Goal: Task Accomplishment & Management: Use online tool/utility

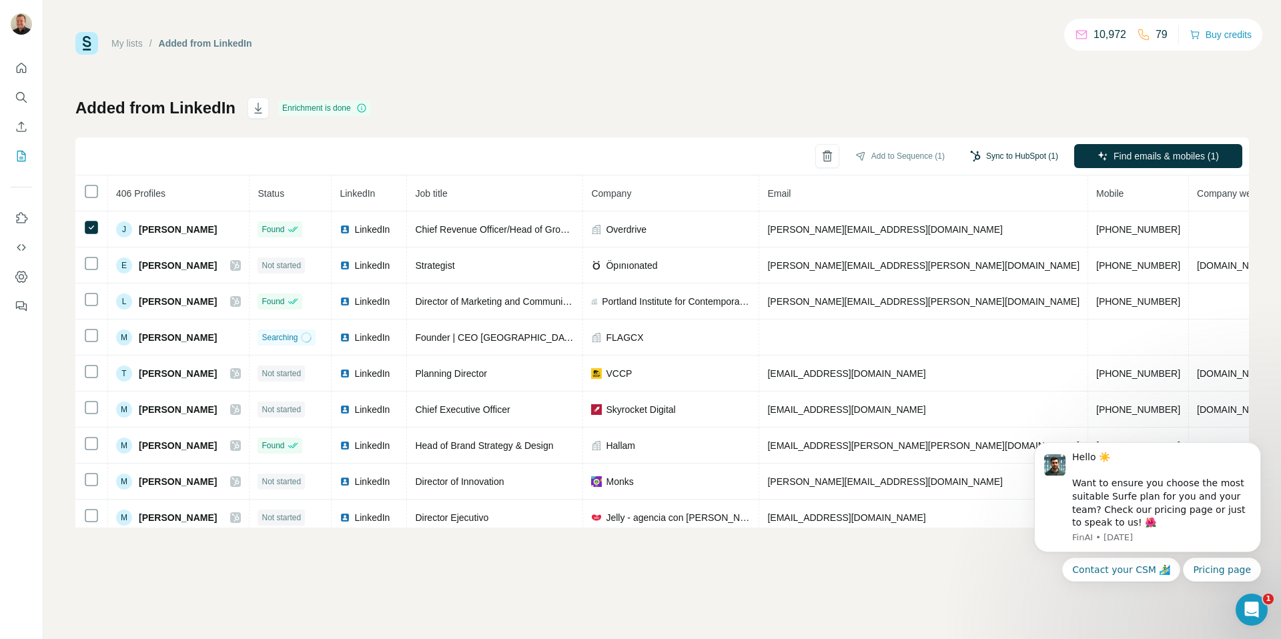
click at [1017, 153] on button "Sync to HubSpot (1)" at bounding box center [1014, 156] width 107 height 20
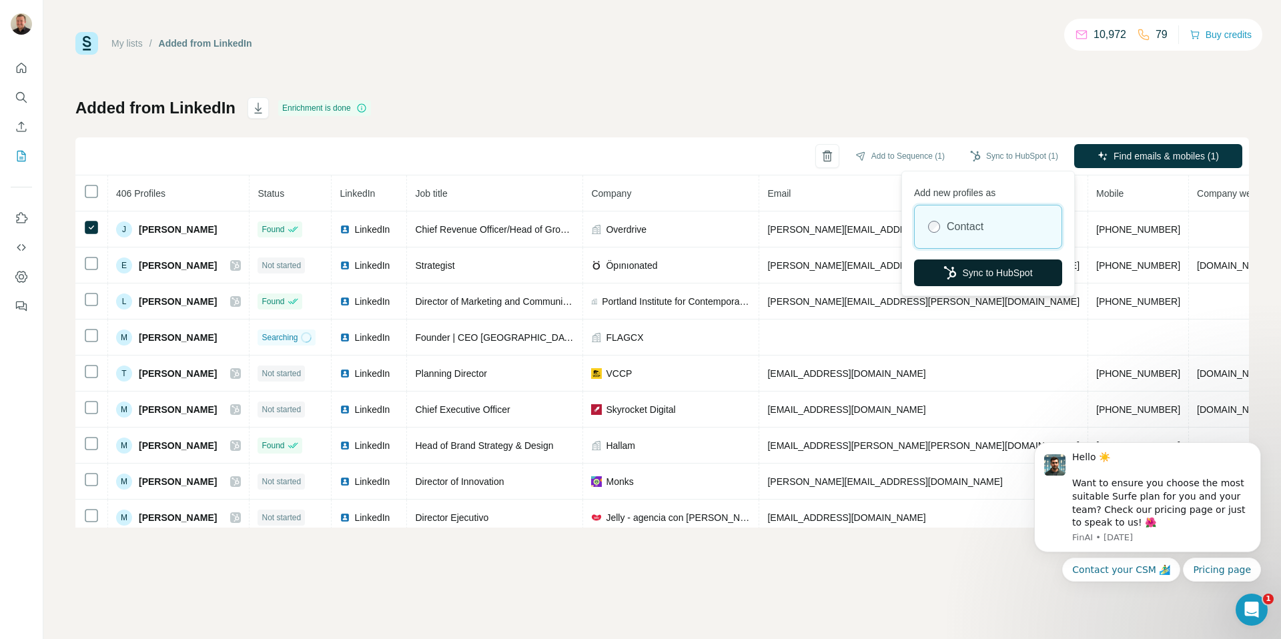
click at [991, 278] on button "Sync to HubSpot" at bounding box center [988, 272] width 148 height 27
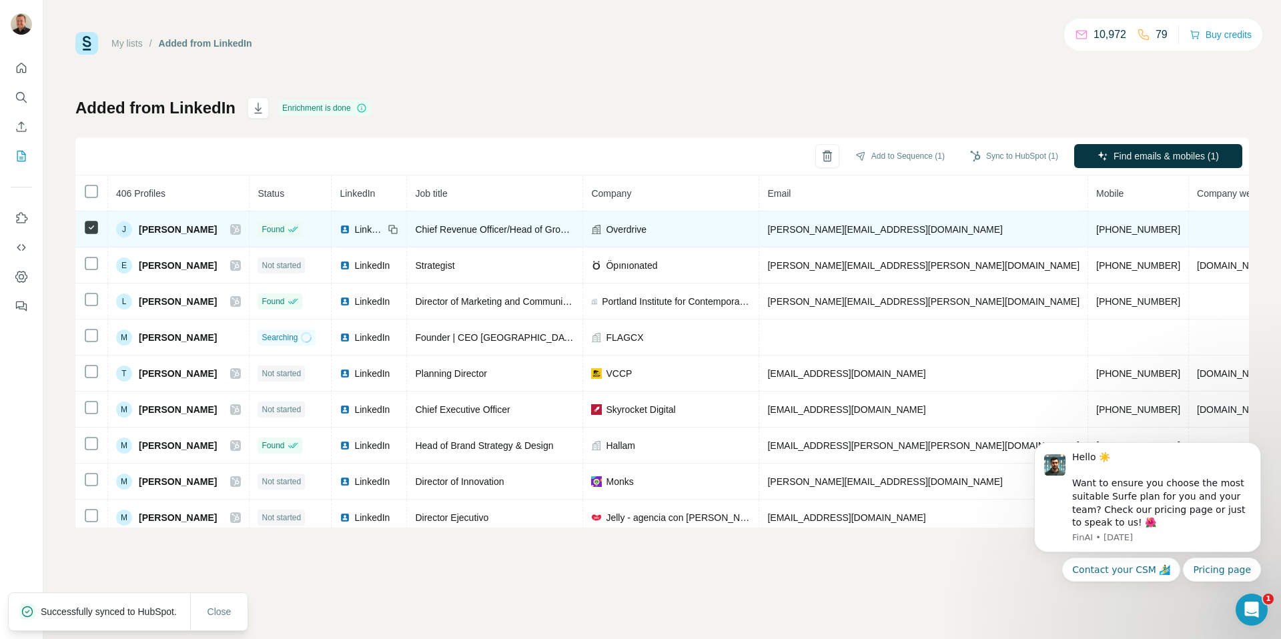
click at [231, 231] on icon at bounding box center [235, 229] width 8 height 11
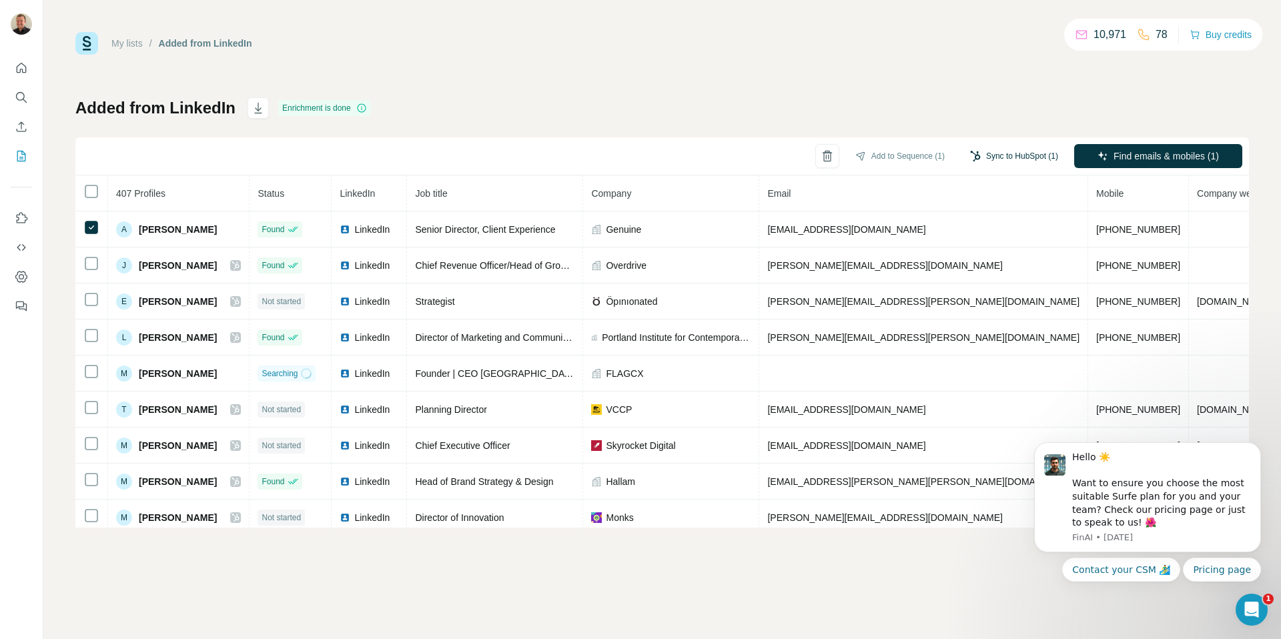
click at [1024, 157] on button "Sync to HubSpot (1)" at bounding box center [1014, 156] width 107 height 20
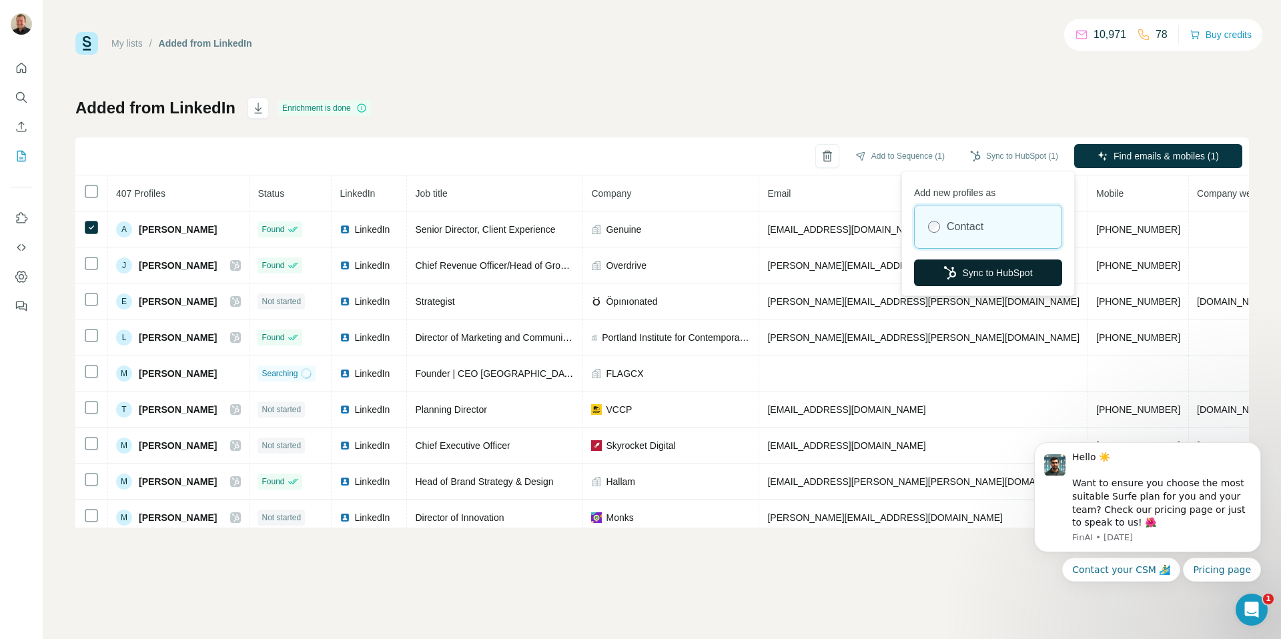
click at [986, 271] on button "Sync to HubSpot" at bounding box center [988, 272] width 148 height 27
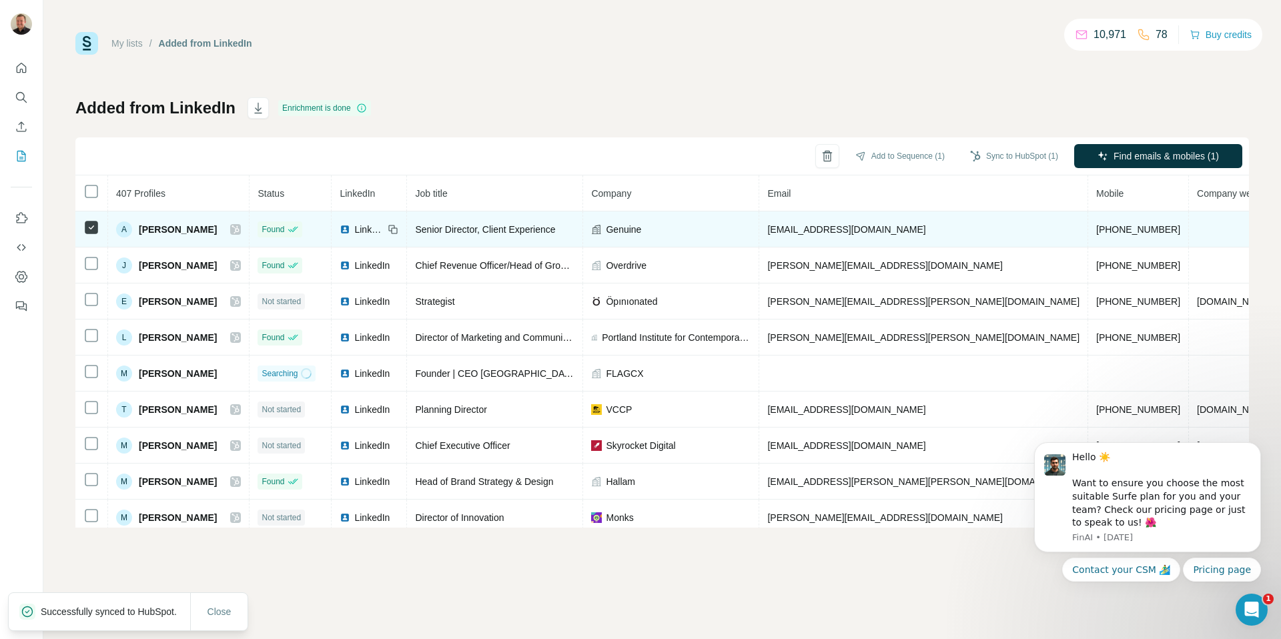
click at [239, 230] on icon at bounding box center [235, 229] width 8 height 11
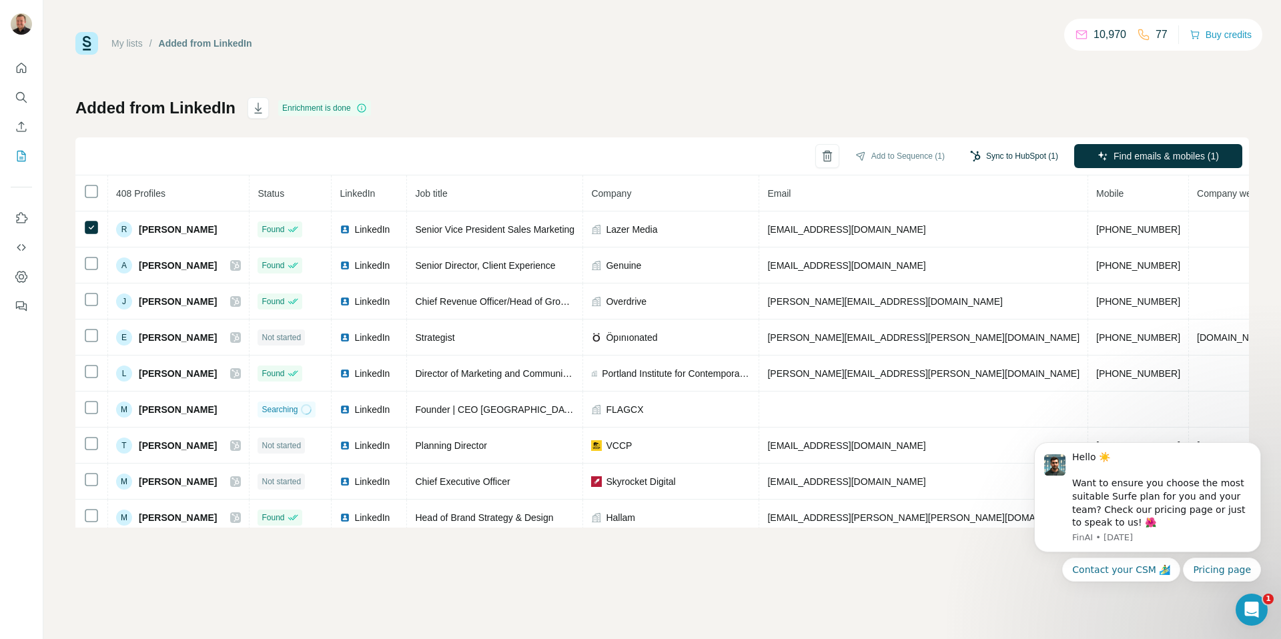
click at [992, 155] on button "Sync to HubSpot (1)" at bounding box center [1014, 156] width 107 height 20
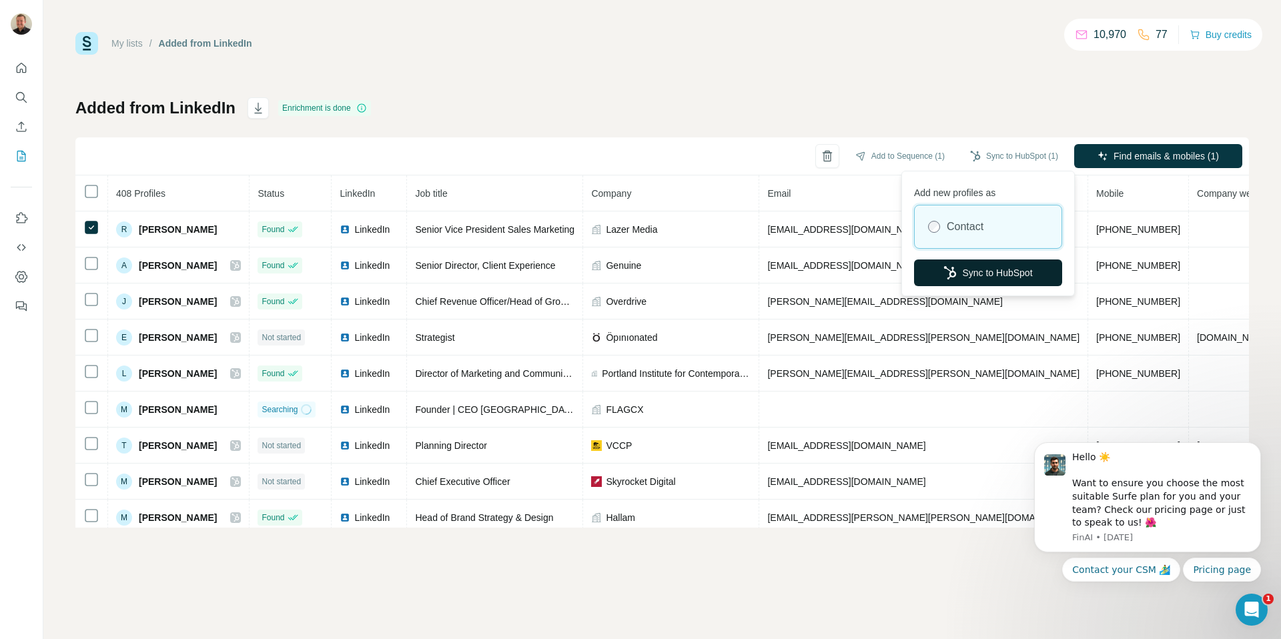
click at [943, 277] on icon "button" at bounding box center [949, 272] width 13 height 13
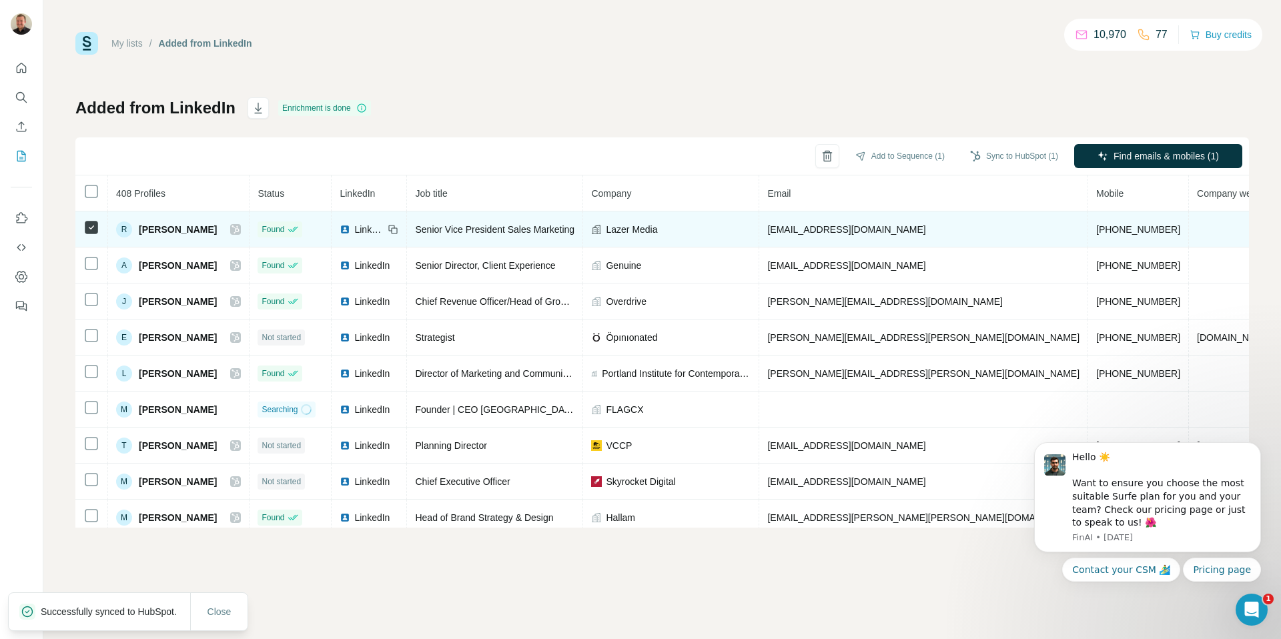
click at [239, 233] on icon at bounding box center [235, 229] width 8 height 11
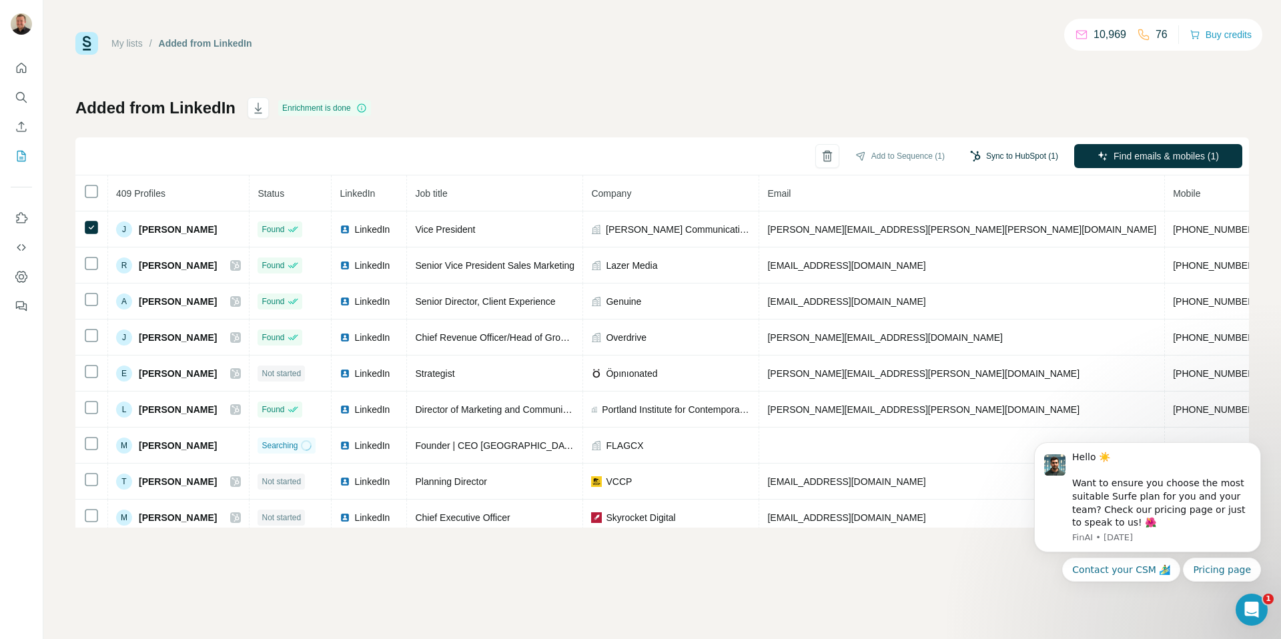
click at [1033, 155] on button "Sync to HubSpot (1)" at bounding box center [1014, 156] width 107 height 20
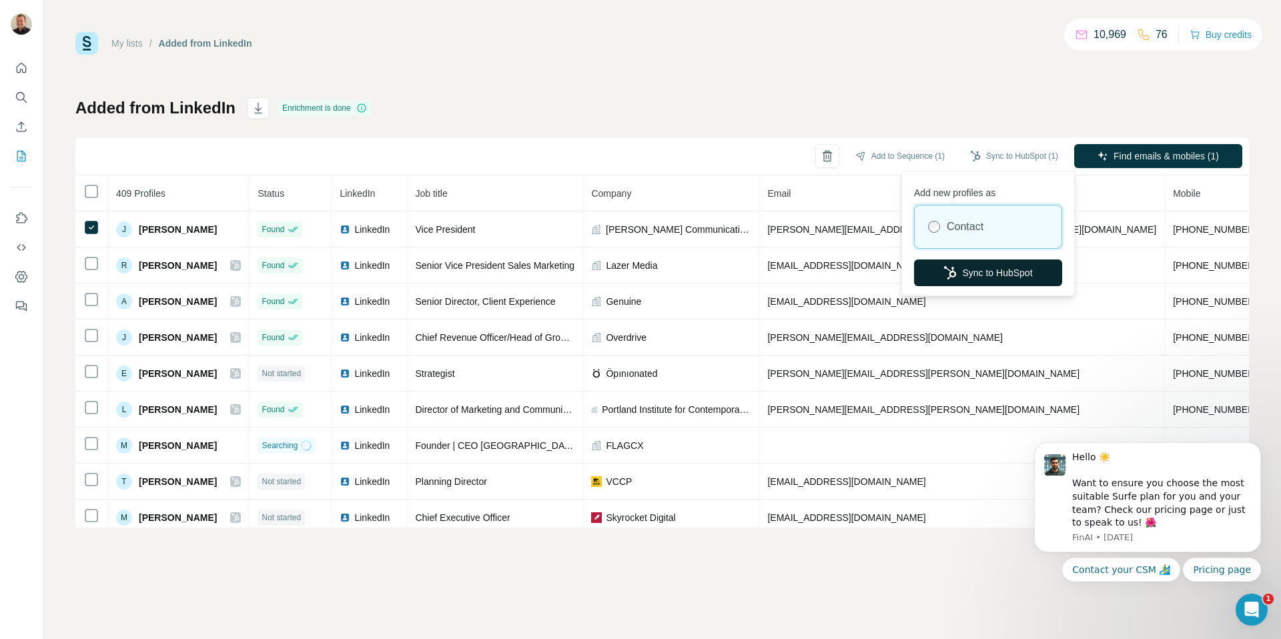
click at [963, 271] on button "Sync to HubSpot" at bounding box center [988, 272] width 148 height 27
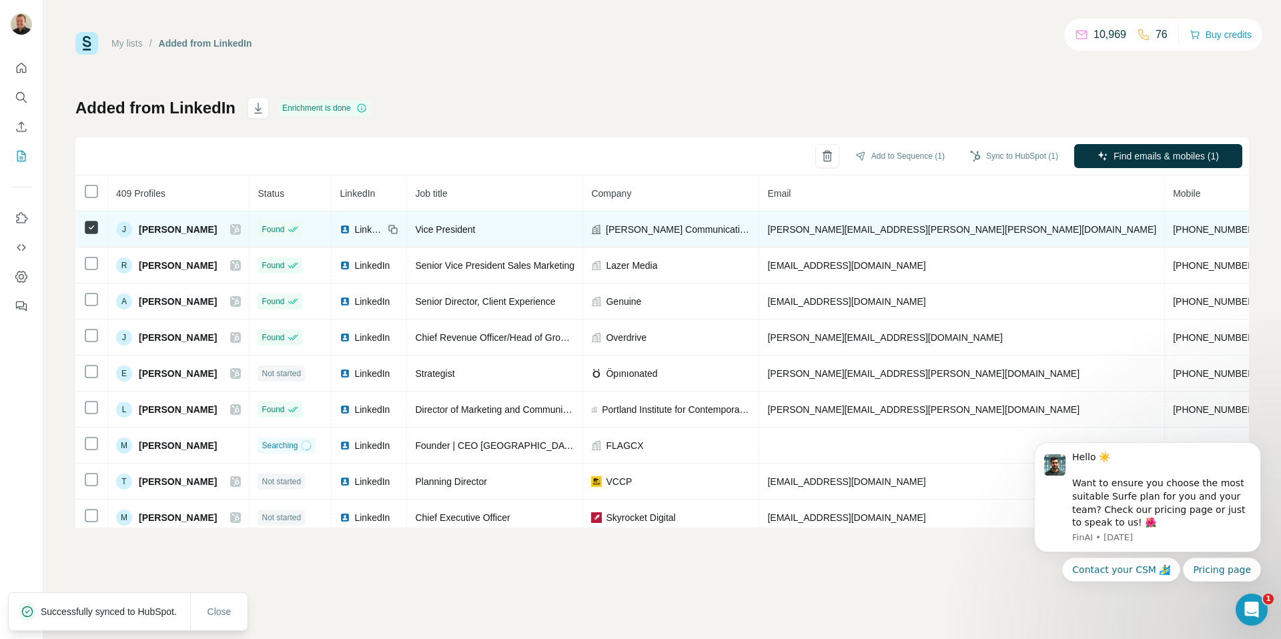
click at [239, 232] on icon at bounding box center [235, 229] width 8 height 11
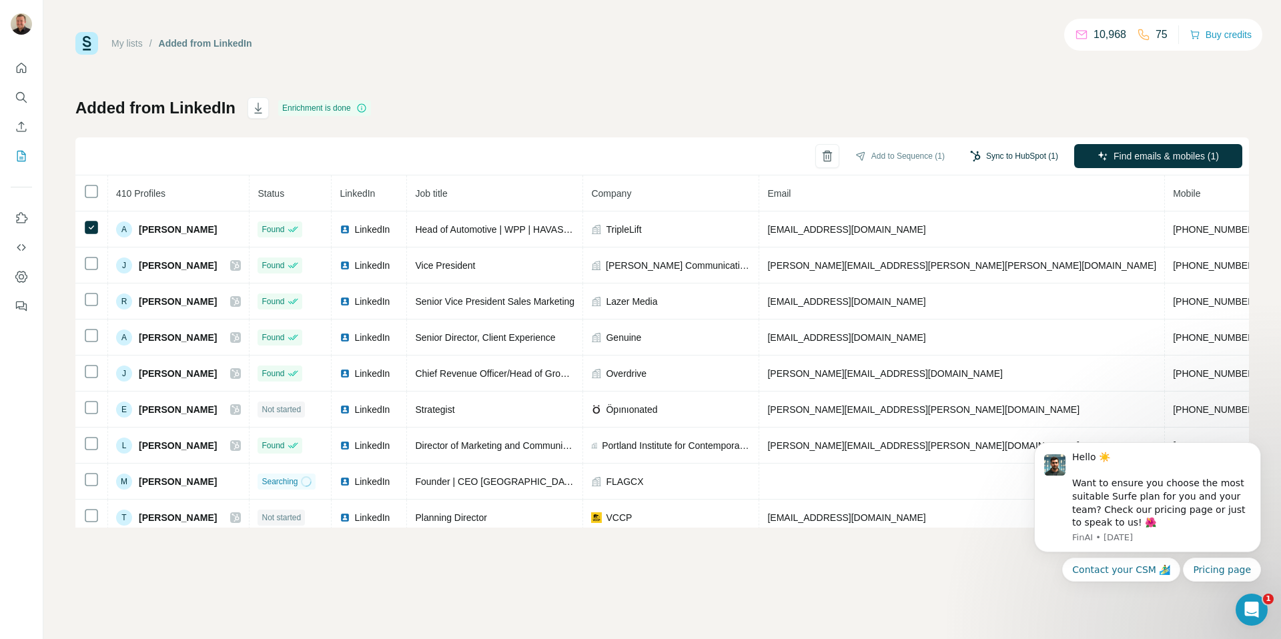
click at [1015, 151] on button "Sync to HubSpot (1)" at bounding box center [1014, 156] width 107 height 20
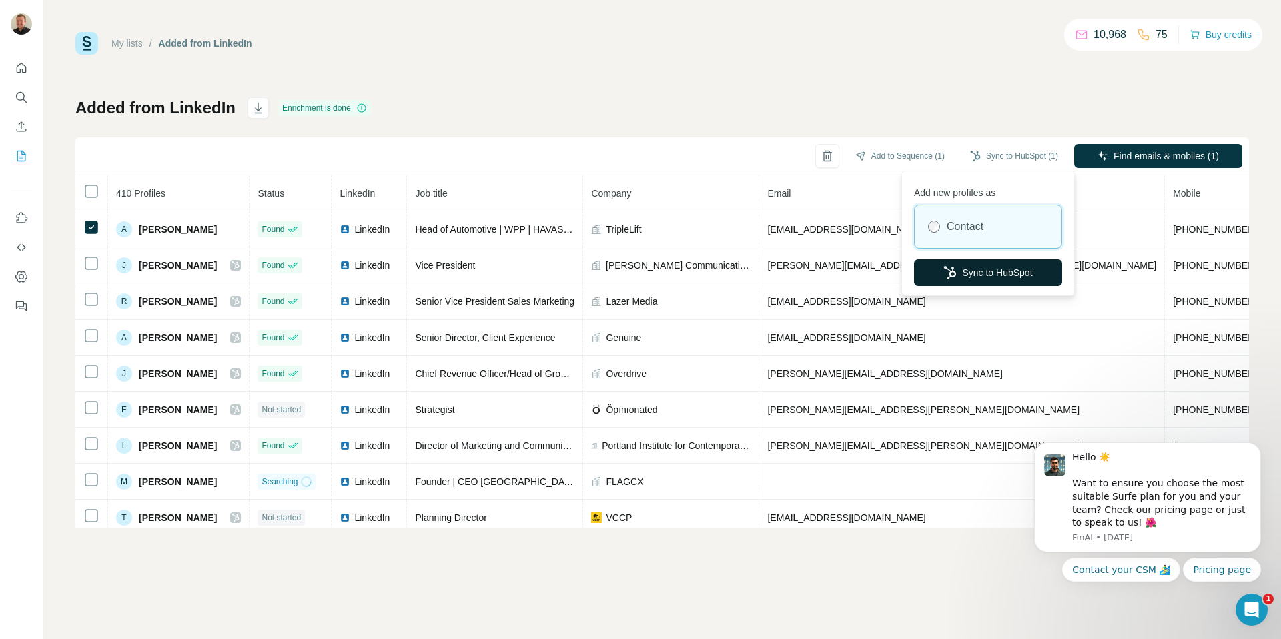
click at [971, 273] on button "Sync to HubSpot" at bounding box center [988, 272] width 148 height 27
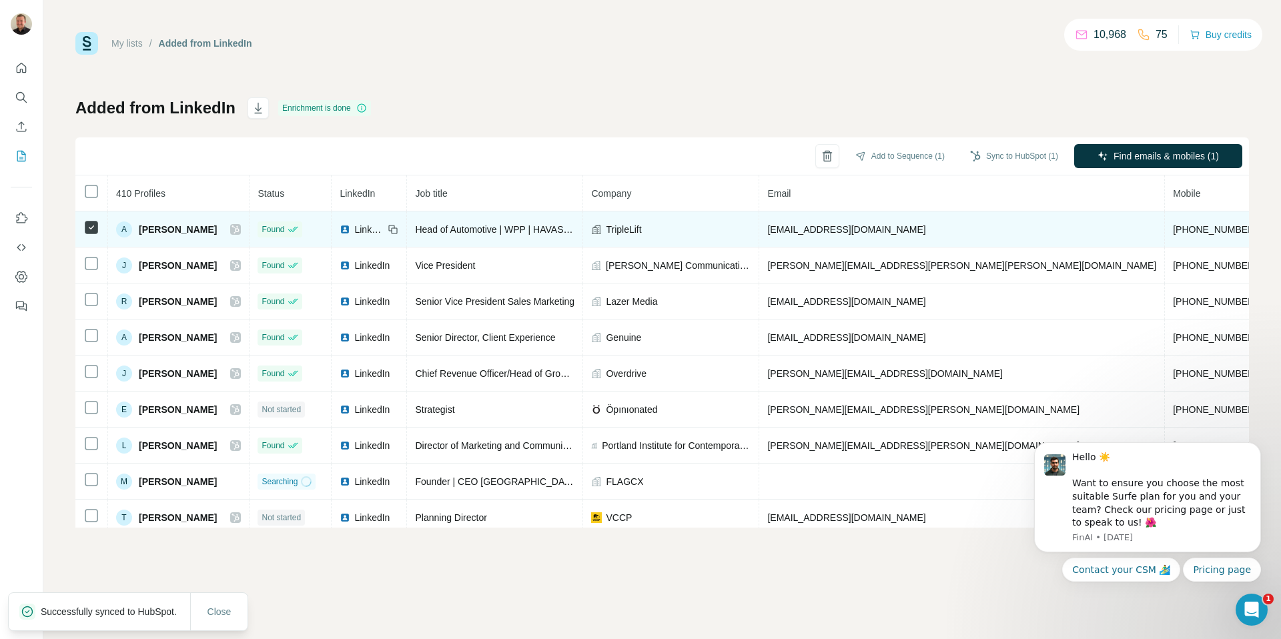
click at [239, 227] on icon at bounding box center [235, 229] width 7 height 8
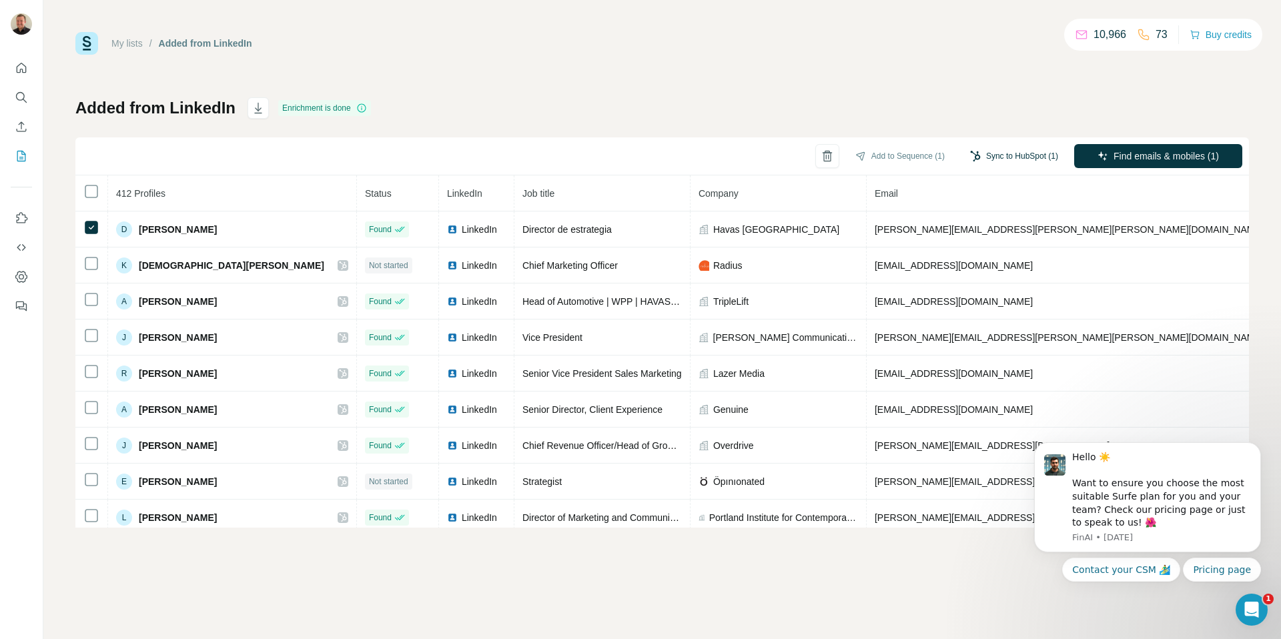
click at [1008, 155] on button "Sync to HubSpot (1)" at bounding box center [1014, 156] width 107 height 20
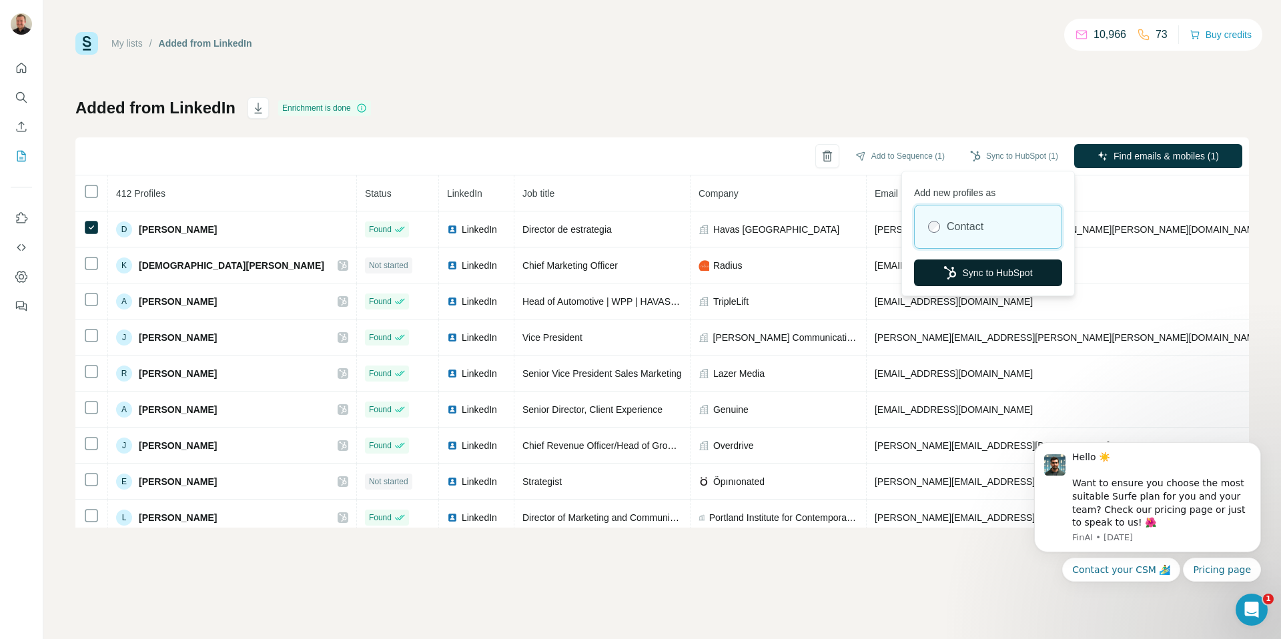
click at [990, 271] on button "Sync to HubSpot" at bounding box center [988, 272] width 148 height 27
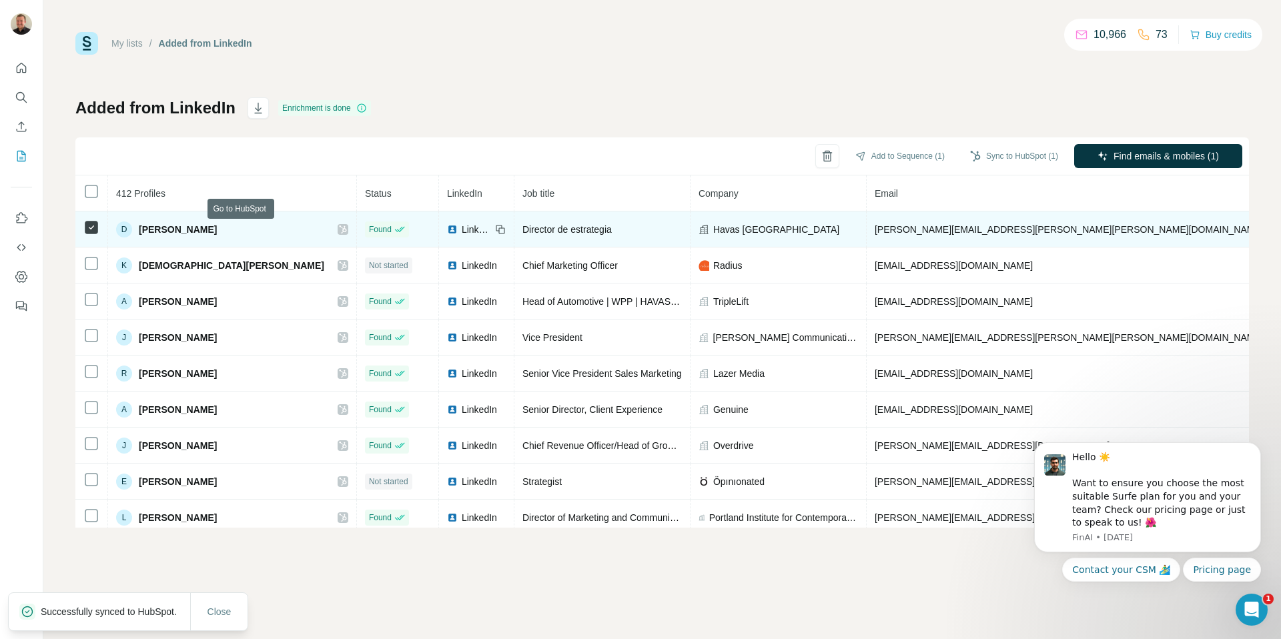
click at [339, 229] on icon at bounding box center [343, 229] width 8 height 11
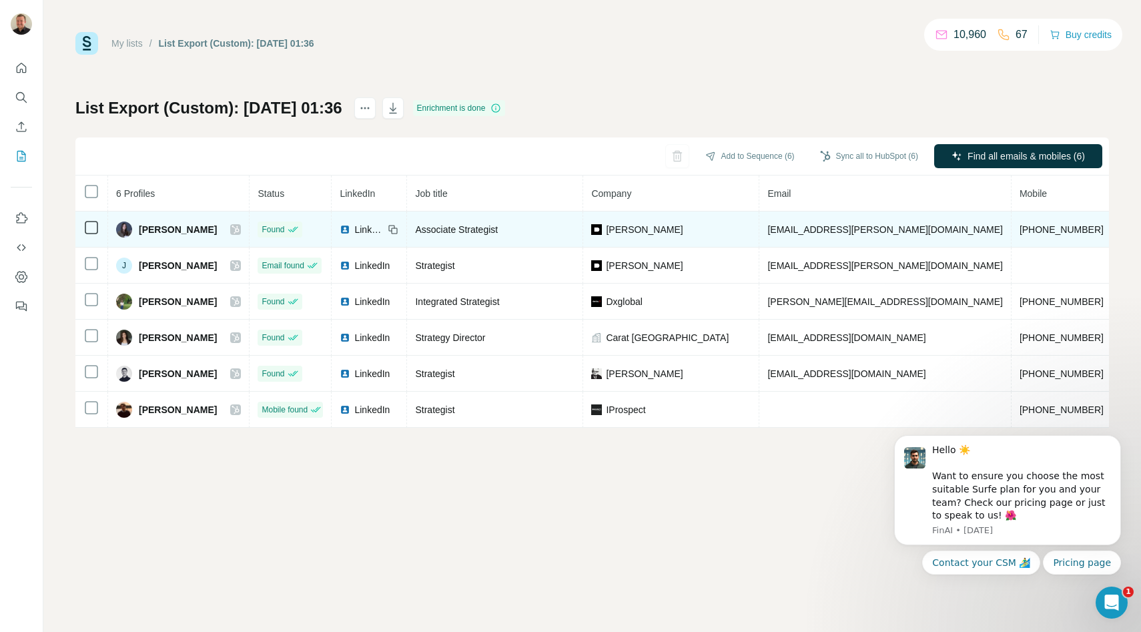
click at [231, 231] on icon at bounding box center [235, 229] width 8 height 11
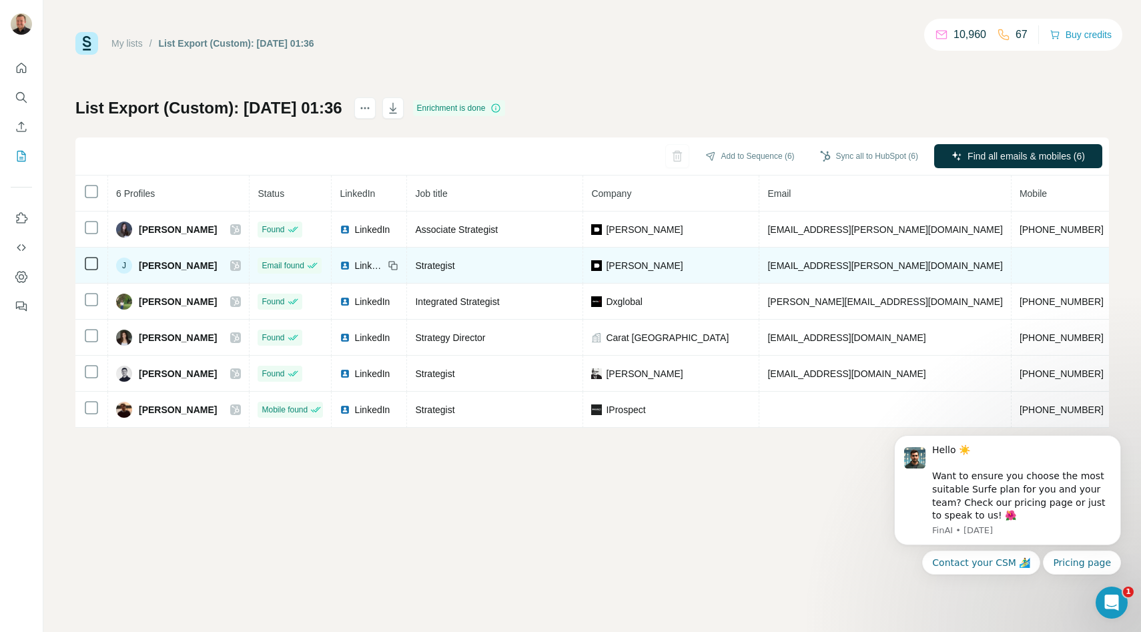
click at [231, 263] on icon at bounding box center [235, 265] width 8 height 11
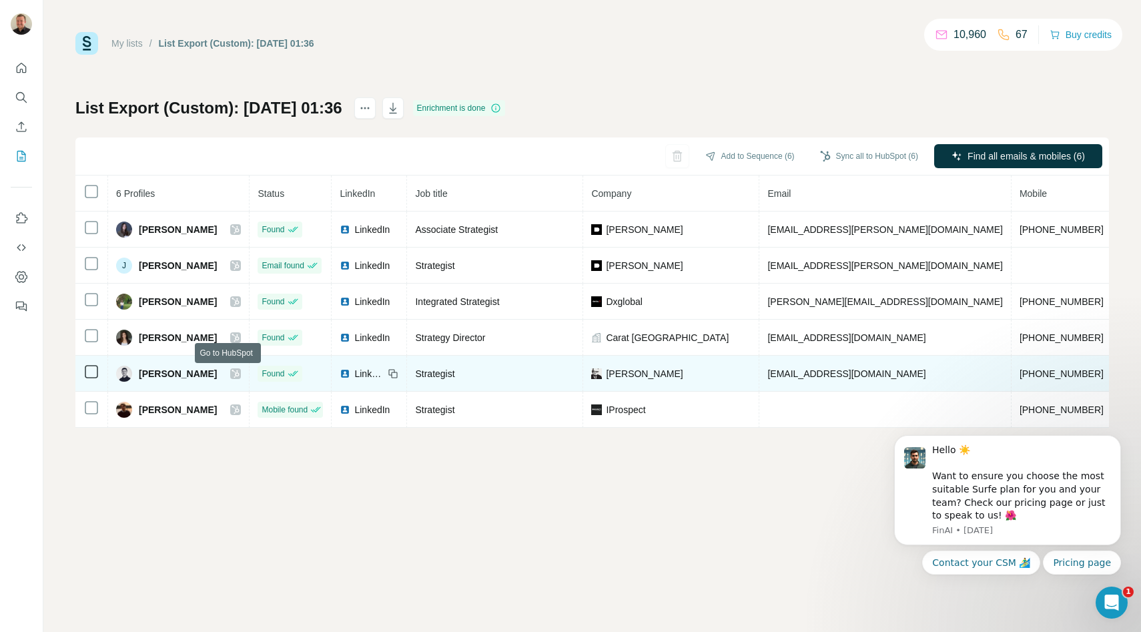
click at [231, 373] on icon at bounding box center [235, 373] width 8 height 11
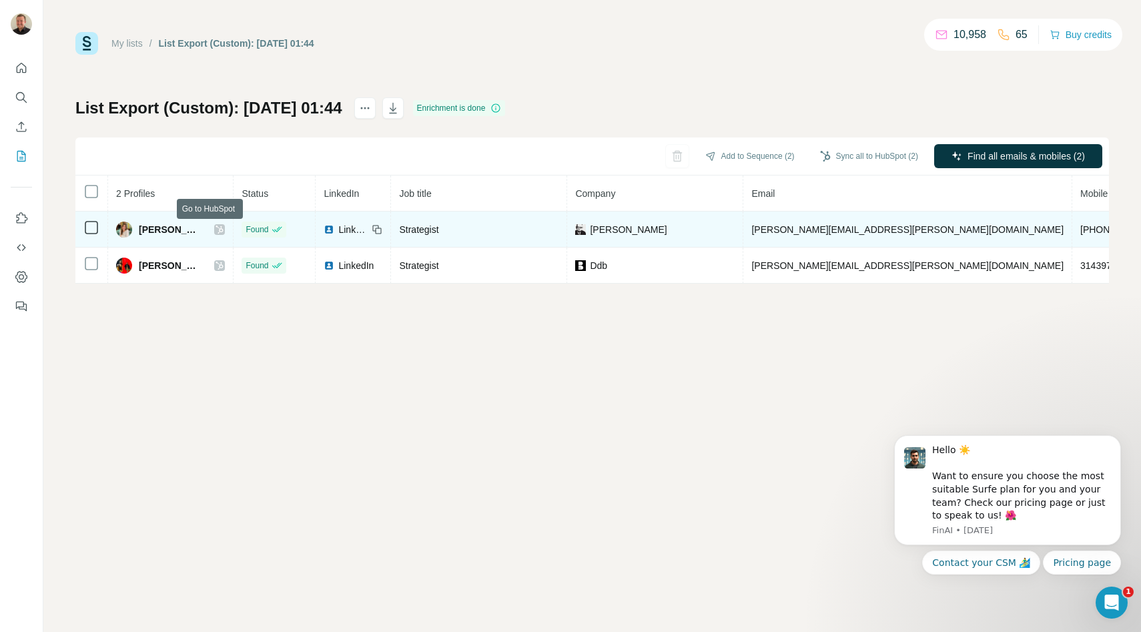
click at [215, 230] on icon at bounding box center [219, 229] width 8 height 11
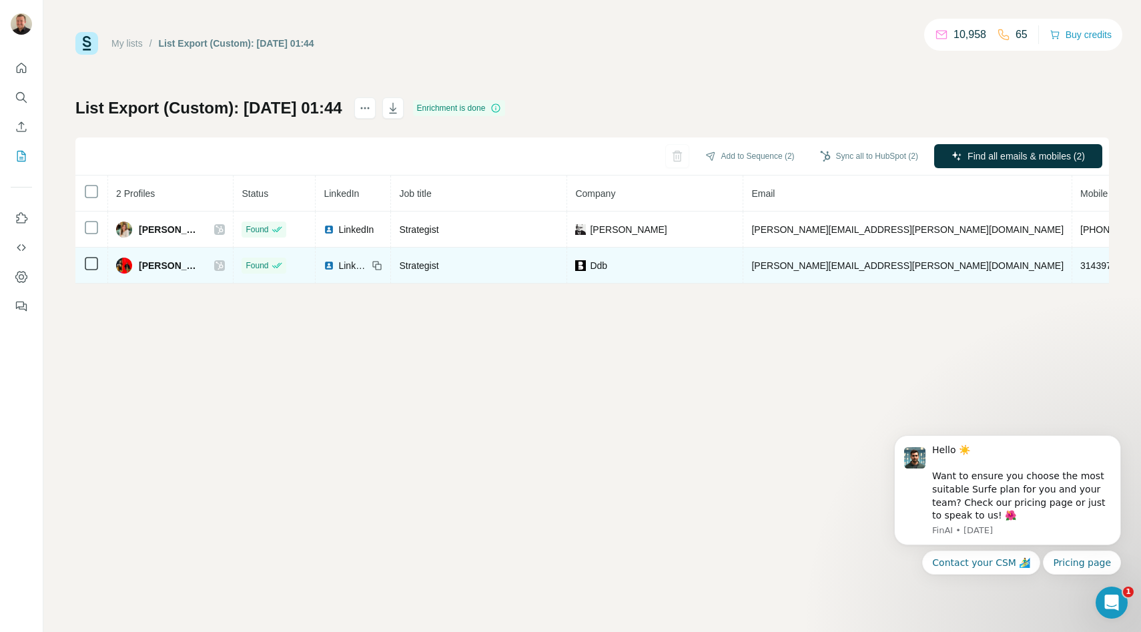
click at [216, 261] on icon at bounding box center [219, 265] width 7 height 8
